Goal: Check status: Check status

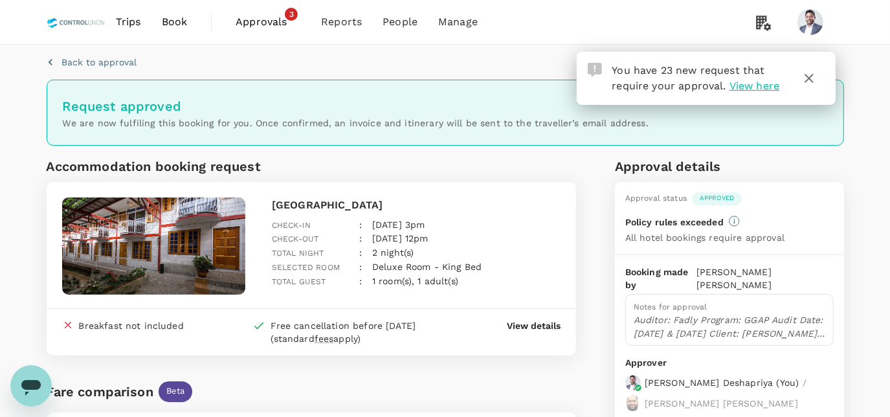
click at [250, 33] on link "Approvals 3" at bounding box center [267, 22] width 85 height 44
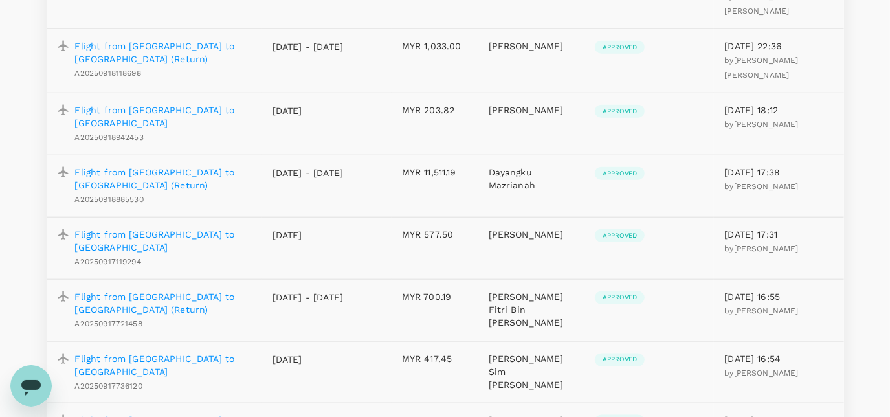
scroll to position [1443, 0]
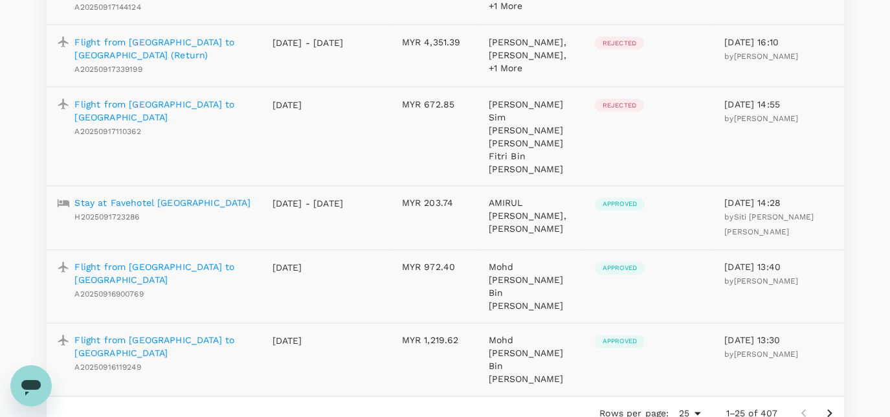
click at [826, 406] on icon "Go to next page" at bounding box center [830, 414] width 16 height 16
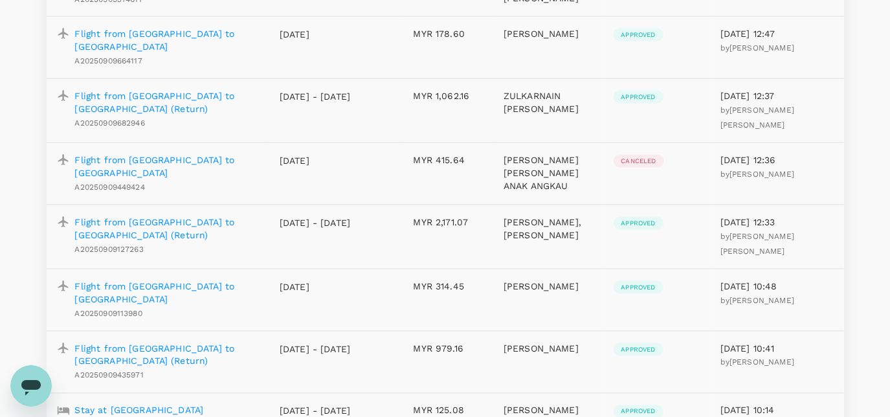
scroll to position [1423, 0]
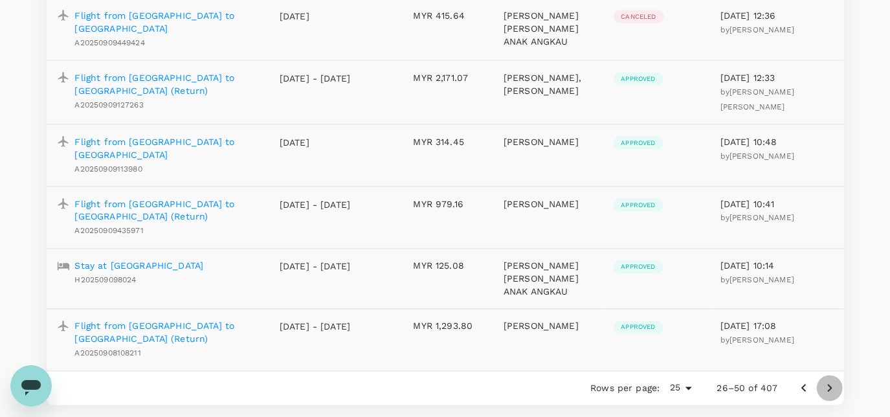
click at [828, 381] on icon "Go to next page" at bounding box center [830, 389] width 16 height 16
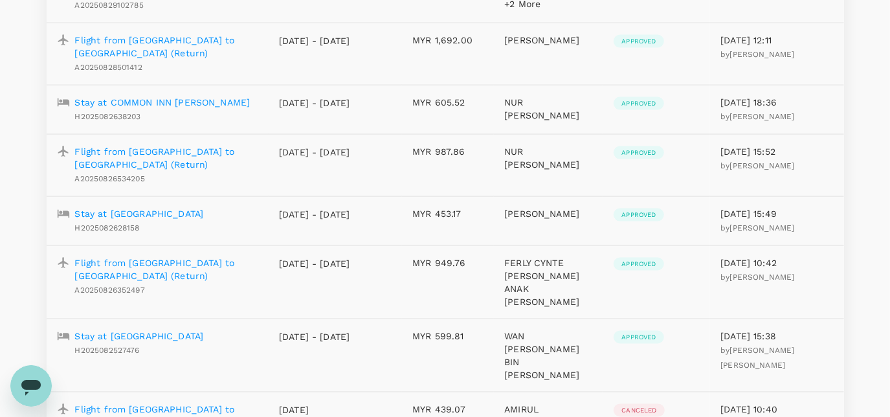
scroll to position [1612, 0]
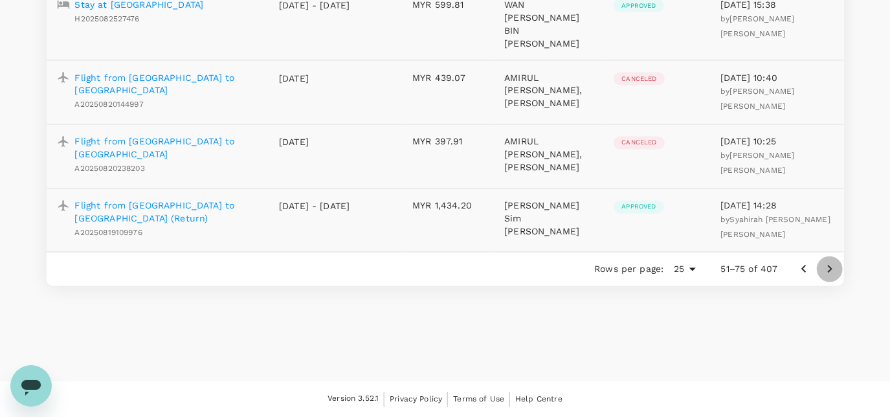
click at [830, 272] on icon "Go to next page" at bounding box center [830, 269] width 16 height 16
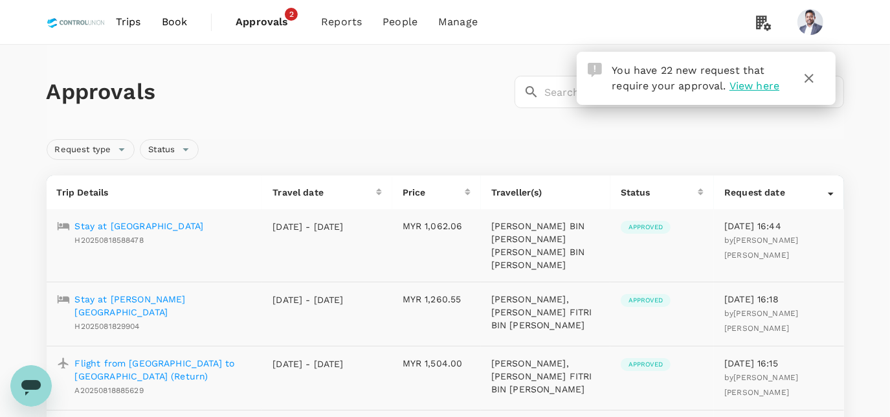
scroll to position [609, 0]
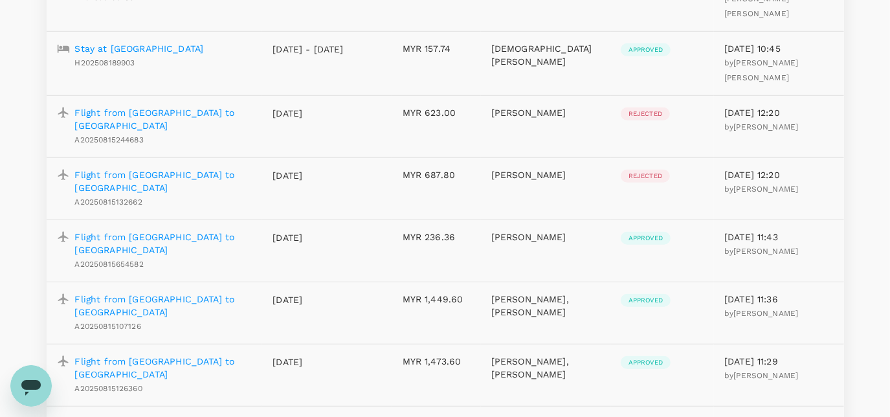
click at [134, 230] on p "Flight from [GEOGRAPHIC_DATA] to [GEOGRAPHIC_DATA]" at bounding box center [163, 243] width 177 height 26
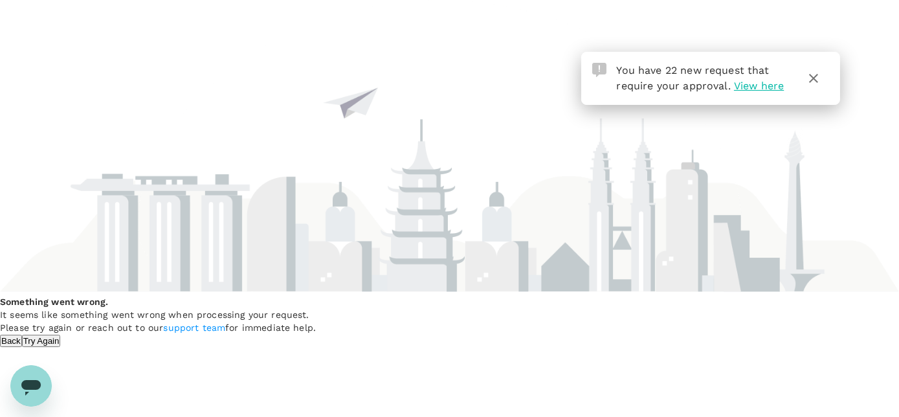
click at [61, 335] on button "Try Again" at bounding box center [41, 341] width 39 height 12
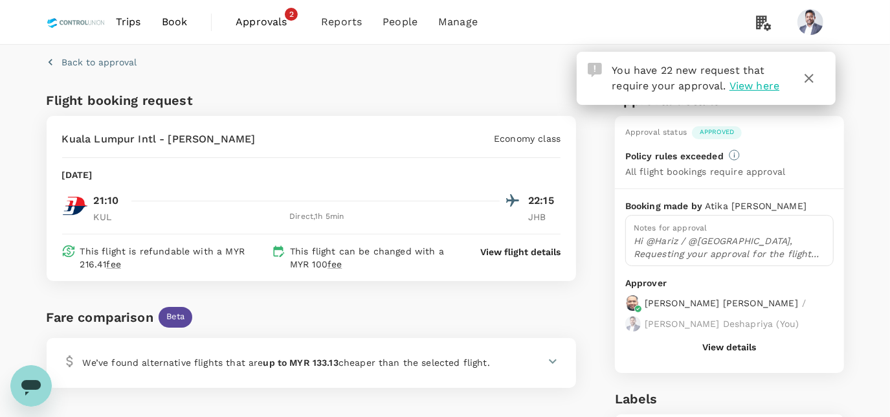
click at [59, 64] on button "Back to approval" at bounding box center [92, 62] width 91 height 13
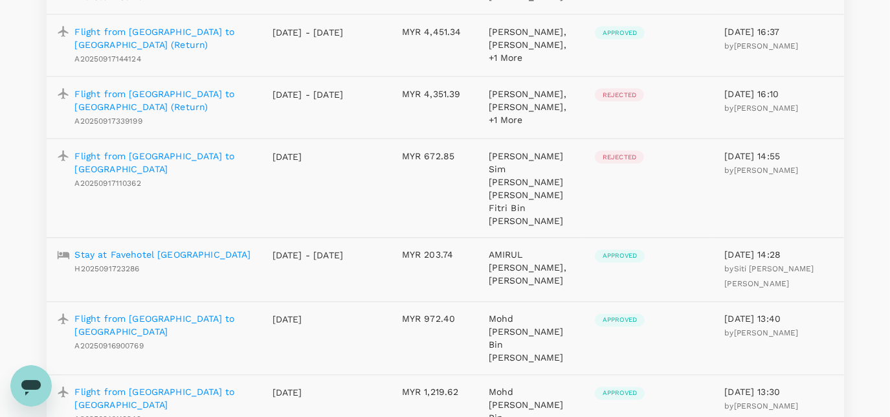
scroll to position [1443, 0]
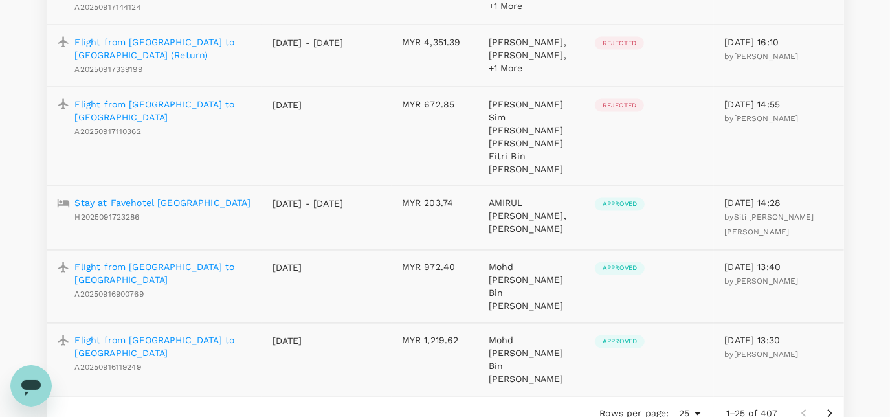
click at [832, 406] on icon "Go to next page" at bounding box center [830, 414] width 16 height 16
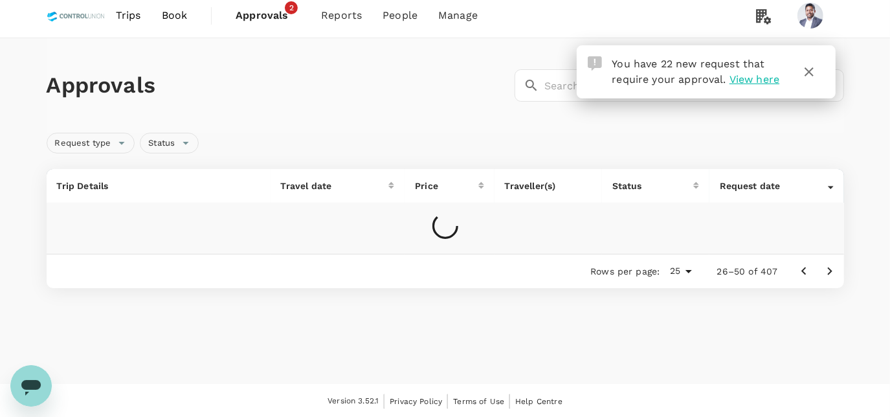
scroll to position [1423, 0]
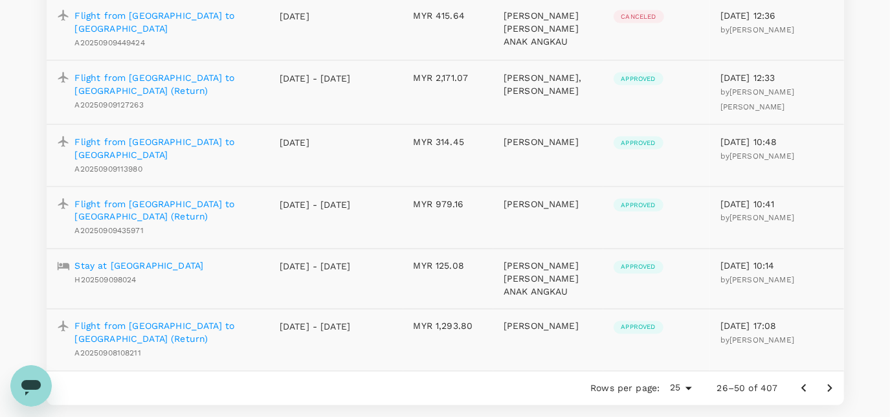
click at [832, 381] on icon "Go to next page" at bounding box center [830, 389] width 16 height 16
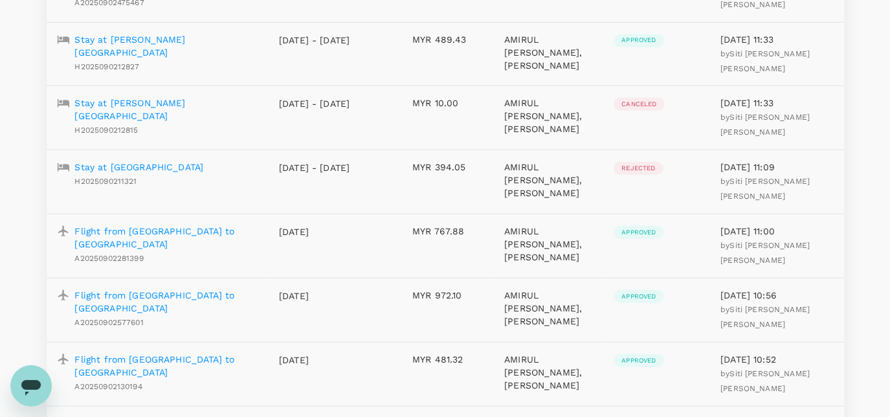
scroll to position [1612, 0]
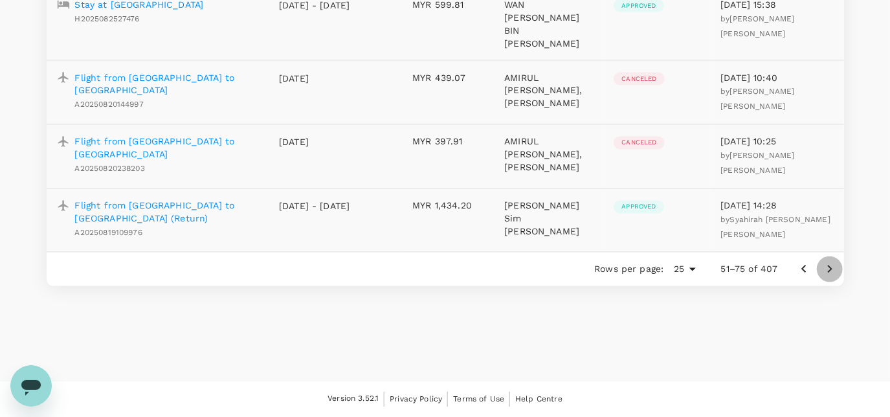
click at [825, 265] on icon "Go to next page" at bounding box center [830, 269] width 16 height 16
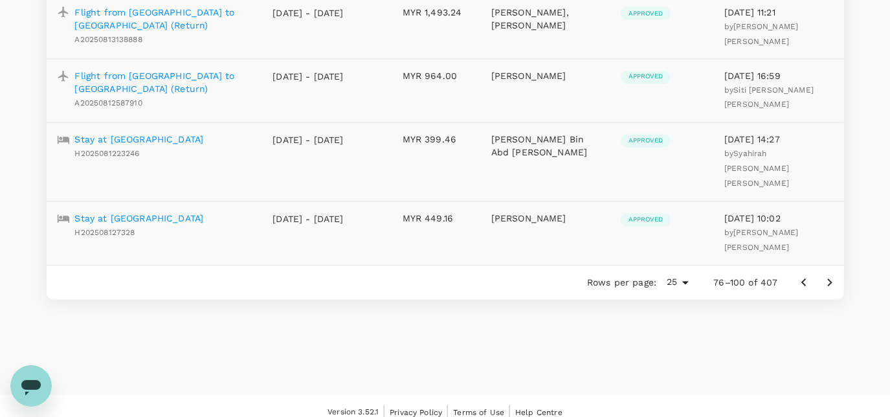
scroll to position [1591, 0]
